Goal: Navigation & Orientation: Understand site structure

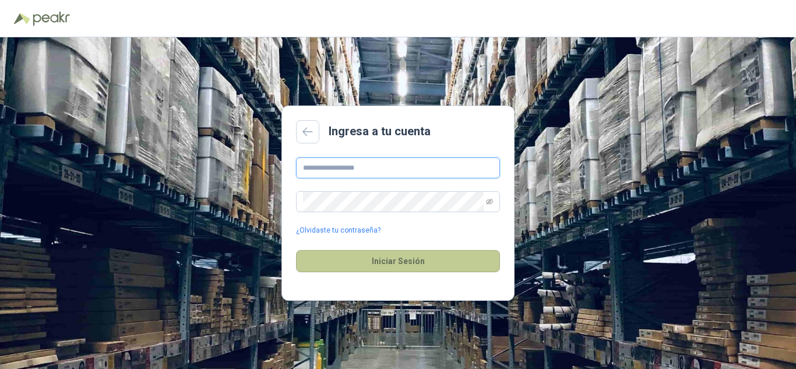
type input "**********"
click at [421, 263] on button "Iniciar Sesión" at bounding box center [398, 261] width 204 height 22
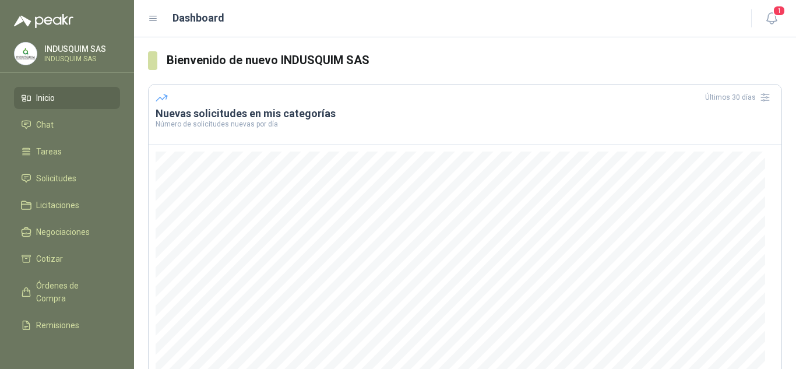
click at [782, 23] on header "Dashboard 1" at bounding box center [465, 18] width 662 height 37
click at [781, 23] on button "1" at bounding box center [771, 18] width 21 height 21
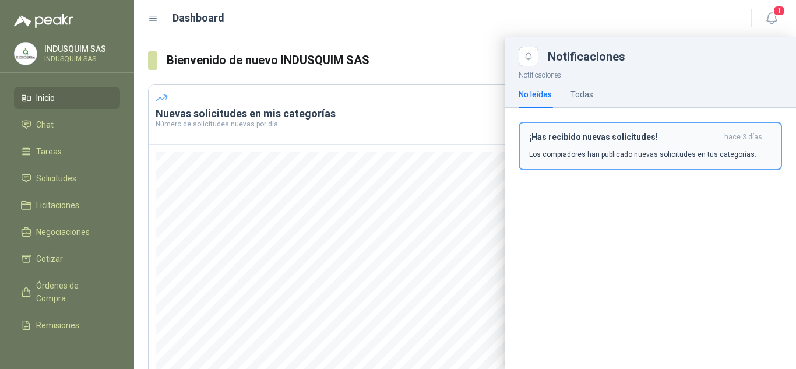
click at [681, 151] on p "Los compradores han publicado nuevas solicitudes en tus categorías." at bounding box center [642, 154] width 227 height 10
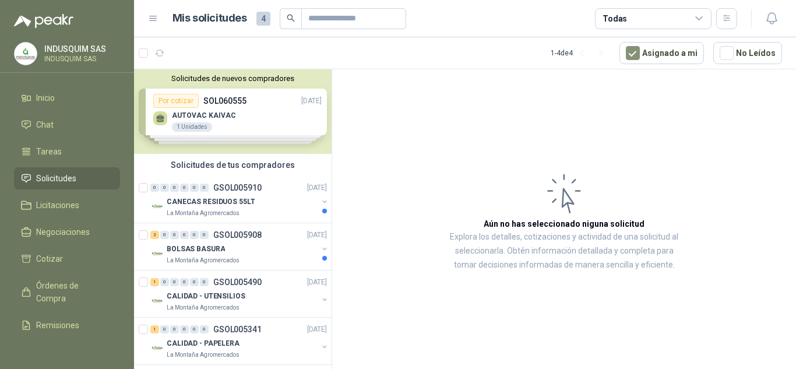
click at [267, 119] on div "Solicitudes de nuevos compradores Por cotizar SOL060555 [DATE] AUTOVAC KAIVAC 1…" at bounding box center [232, 111] width 197 height 84
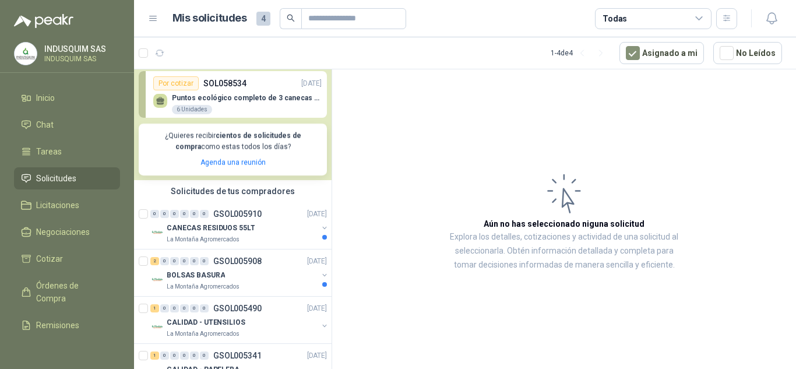
scroll to position [210, 0]
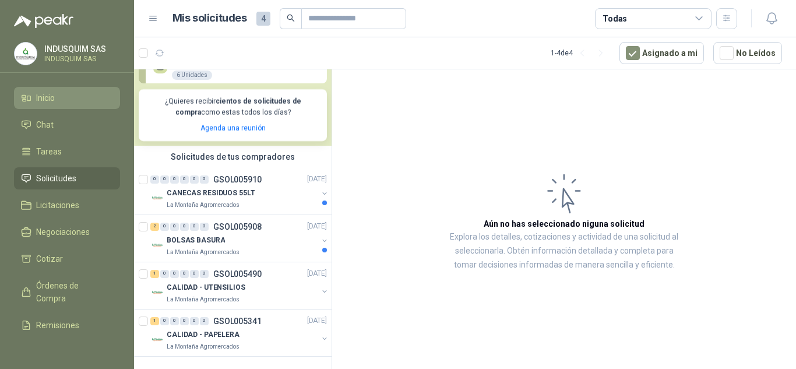
click at [58, 91] on link "Inicio" at bounding box center [67, 98] width 106 height 22
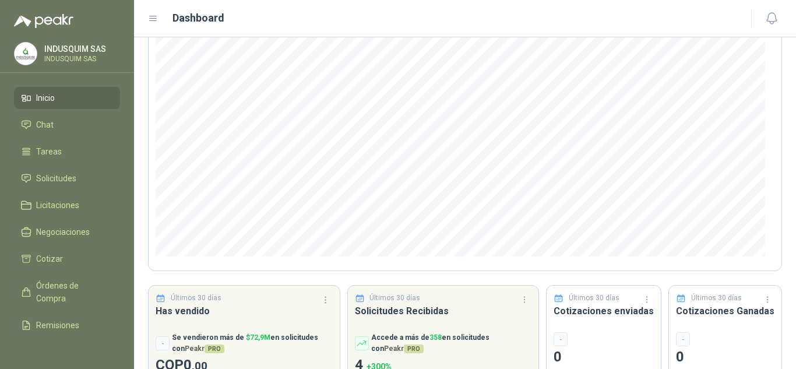
scroll to position [156, 0]
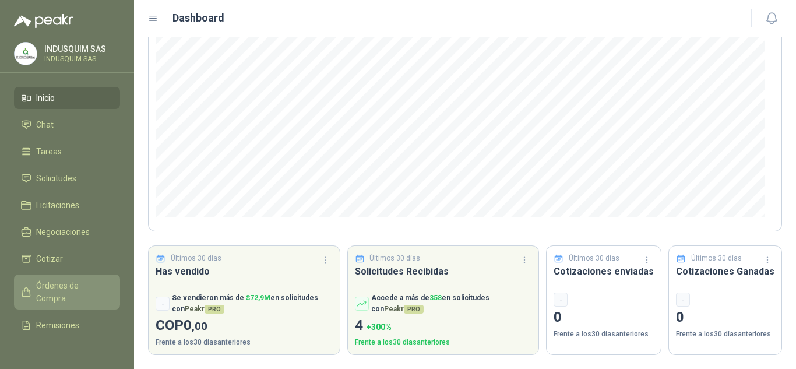
click at [77, 290] on span "Órdenes de Compra" at bounding box center [72, 292] width 73 height 26
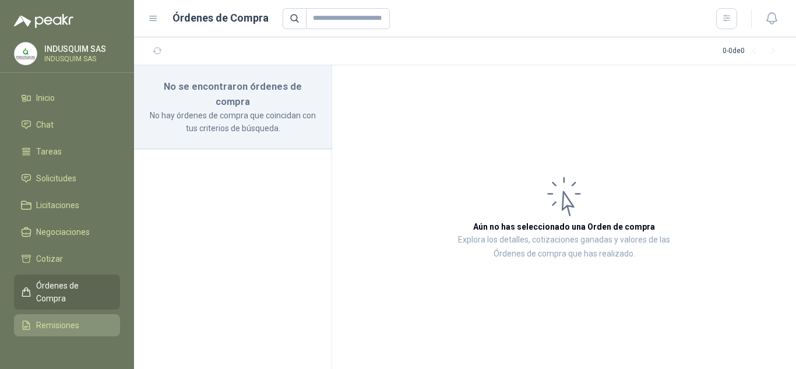
click at [66, 323] on span "Remisiones" at bounding box center [57, 325] width 43 height 13
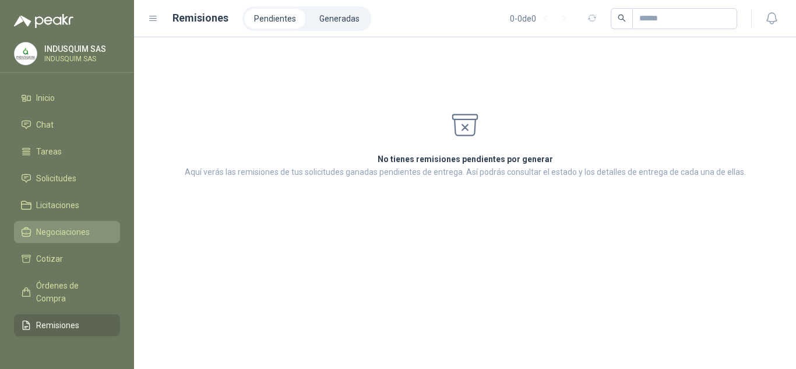
click at [68, 242] on link "Negociaciones" at bounding box center [67, 232] width 106 height 22
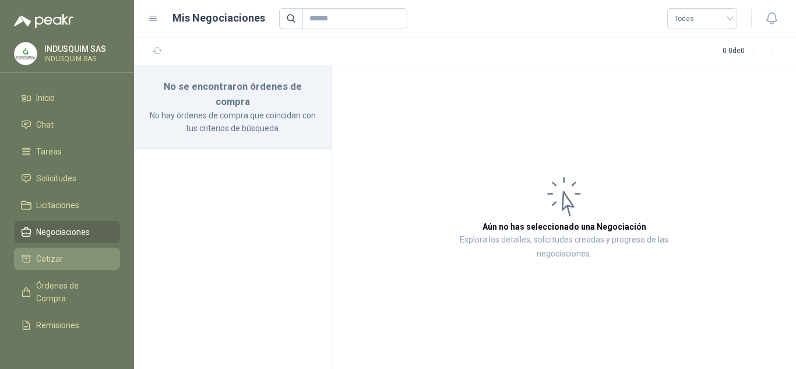
click at [63, 253] on li "Cotizar" at bounding box center [67, 258] width 92 height 13
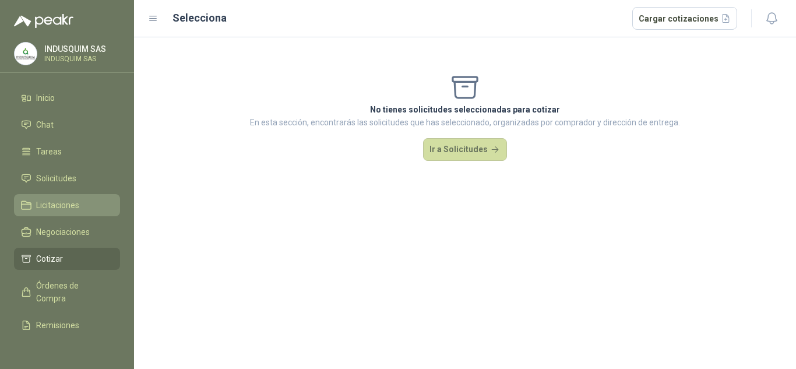
click at [87, 200] on li "Licitaciones" at bounding box center [67, 205] width 92 height 13
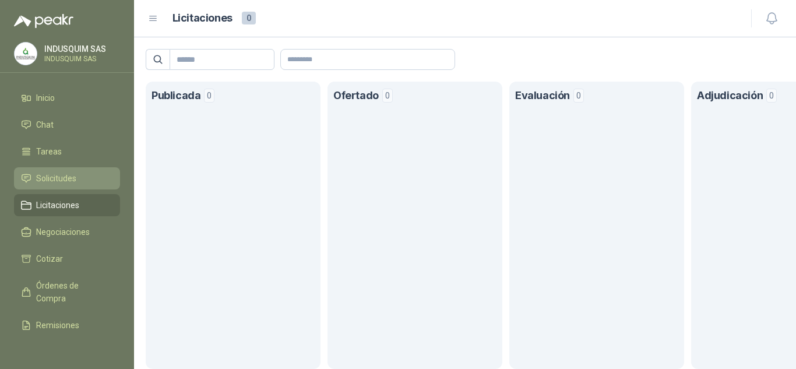
click at [88, 178] on li "Solicitudes" at bounding box center [67, 178] width 92 height 13
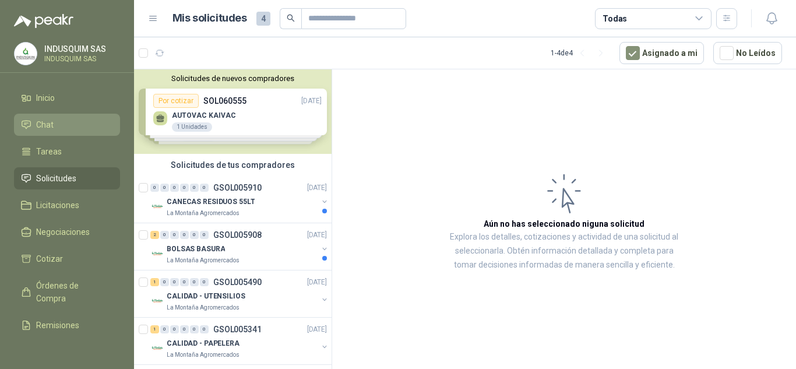
click at [63, 121] on li "Chat" at bounding box center [67, 124] width 92 height 13
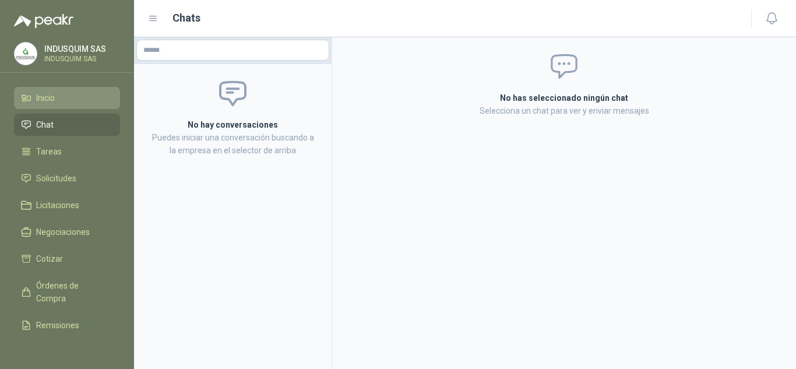
click at [65, 102] on li "Inicio" at bounding box center [67, 97] width 92 height 13
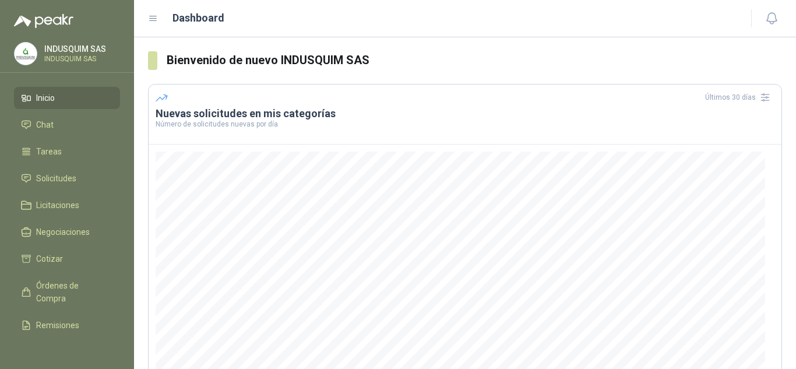
click at [370, 95] on div "Últimos 30 días" at bounding box center [465, 97] width 619 height 19
click at [150, 19] on icon at bounding box center [153, 18] width 7 height 5
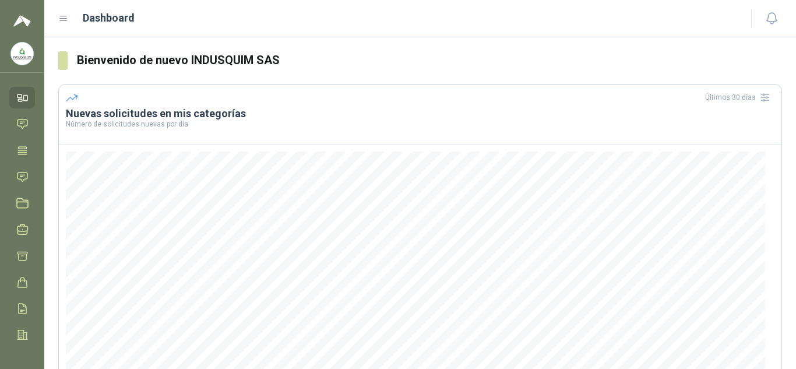
click at [57, 15] on header "Dashboard" at bounding box center [419, 18] width 751 height 37
click at [63, 19] on icon at bounding box center [63, 18] width 7 height 5
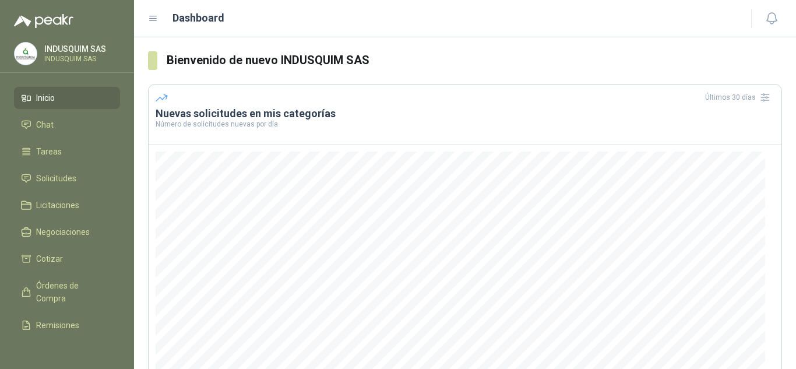
click at [87, 55] on p "INDUSQUIM SAS" at bounding box center [80, 58] width 73 height 7
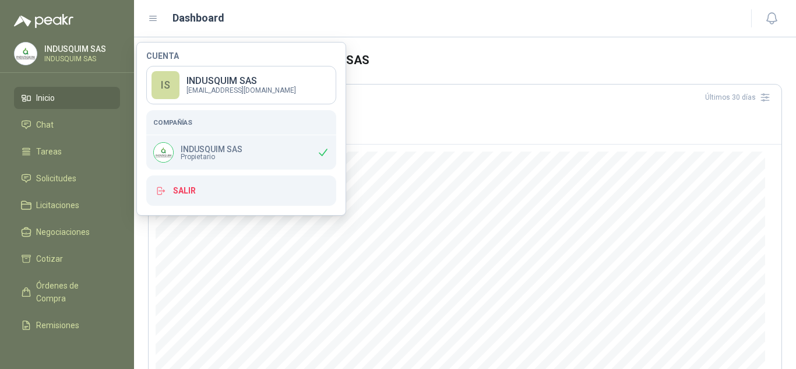
click at [20, 49] on img at bounding box center [26, 54] width 22 height 22
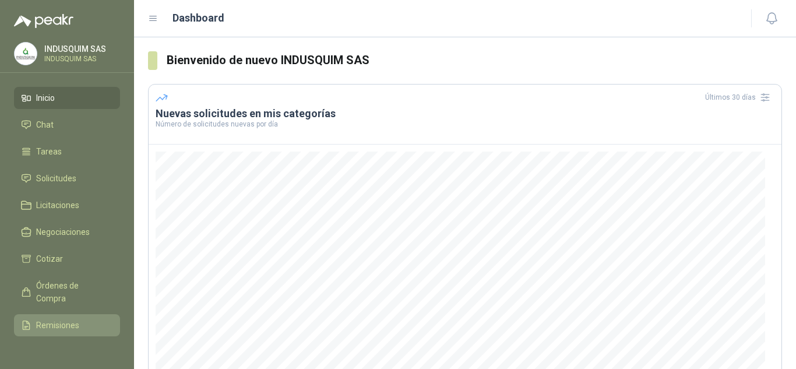
click at [51, 323] on span "Remisiones" at bounding box center [57, 325] width 43 height 13
